Goal: Task Accomplishment & Management: Use online tool/utility

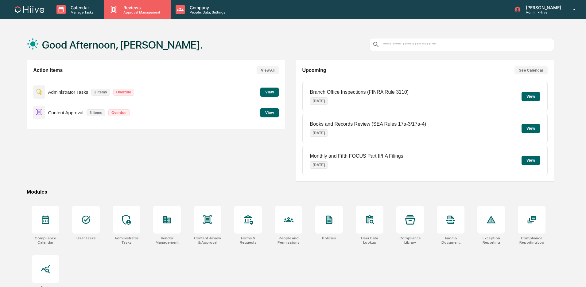
click at [130, 2] on div "Reviews Approval Management" at bounding box center [137, 9] width 66 height 19
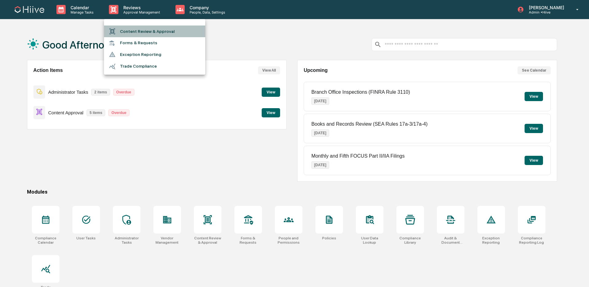
click at [128, 28] on li "Content Review & Approval" at bounding box center [154, 31] width 101 height 12
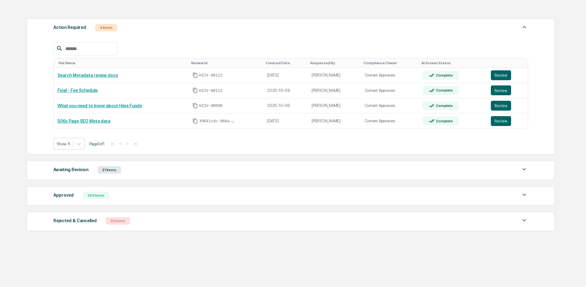
click at [239, 175] on div "Awaiting Revision 21 Items File Name Review Id Created Date Requested By Compli…" at bounding box center [291, 169] width 528 height 19
click at [244, 173] on div "Awaiting Revision 21 Items" at bounding box center [290, 169] width 474 height 9
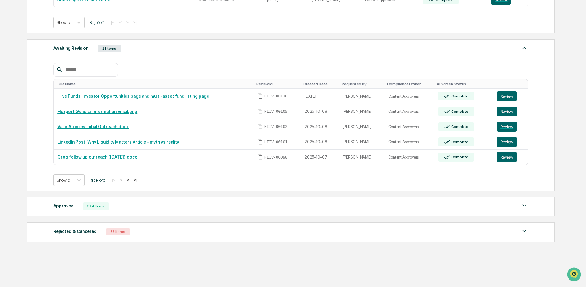
scroll to position [214, 0]
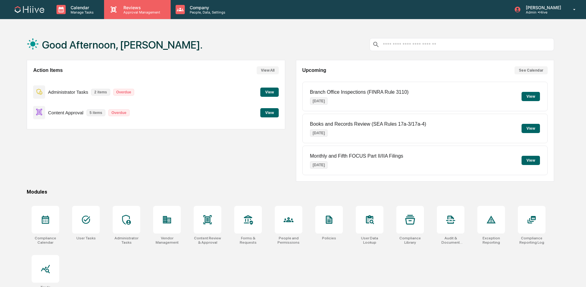
click at [136, 14] on p "Approval Management" at bounding box center [140, 12] width 45 height 4
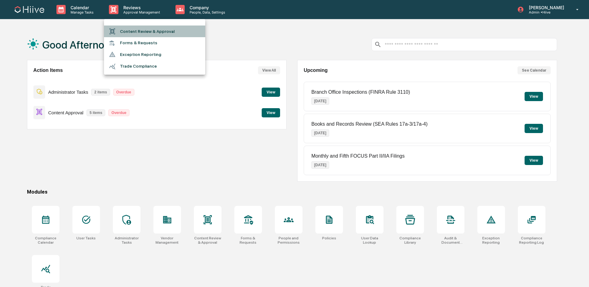
click at [135, 27] on li "Content Review & Approval" at bounding box center [154, 31] width 101 height 12
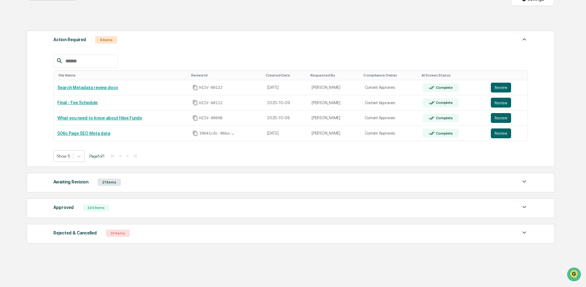
scroll to position [91, 0]
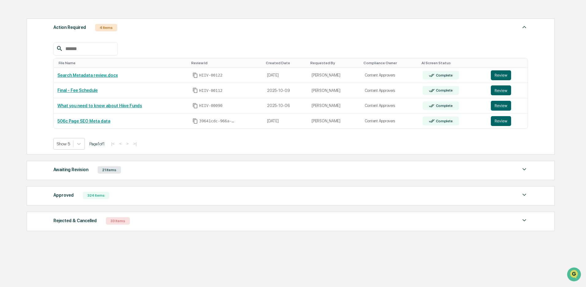
click at [141, 192] on div "Approved 324 Items" at bounding box center [290, 195] width 474 height 9
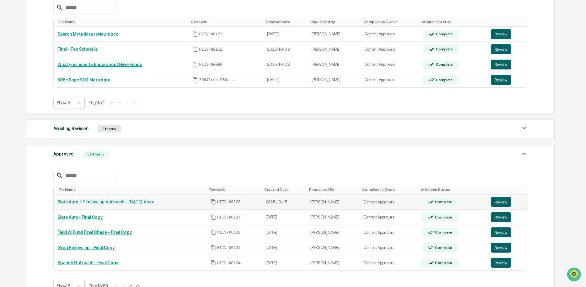
scroll to position [202, 0]
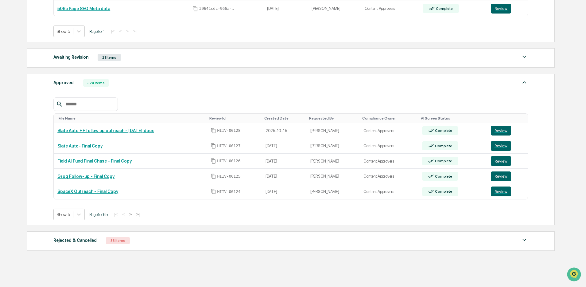
click at [133, 215] on button ">" at bounding box center [130, 213] width 6 height 5
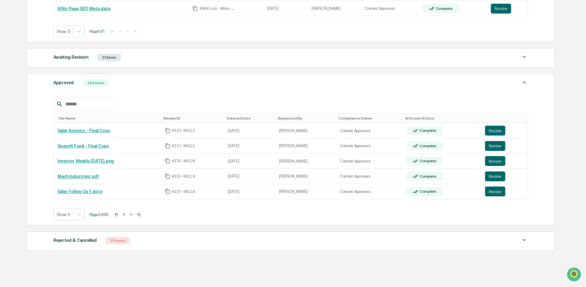
click at [147, 62] on div "Awaiting Revision 21 Items" at bounding box center [290, 57] width 474 height 9
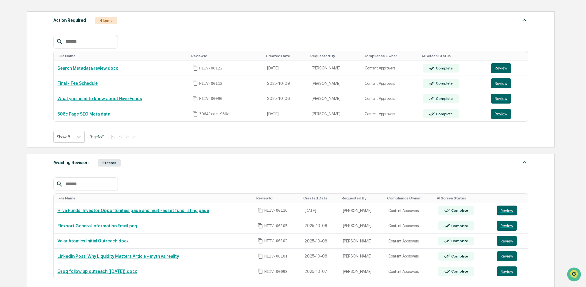
scroll to position [83, 0]
